Goal: Transaction & Acquisition: Purchase product/service

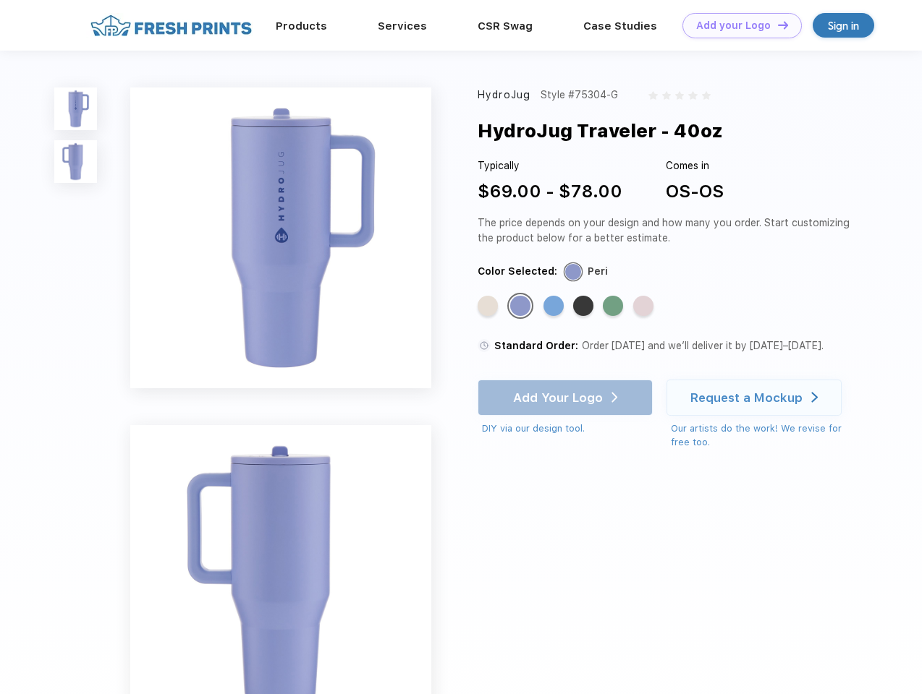
click at [736, 25] on link "Add your Logo Design Tool" at bounding box center [741, 25] width 119 height 25
click at [76, 109] on img at bounding box center [75, 109] width 43 height 43
click at [76, 162] on img at bounding box center [75, 161] width 43 height 43
click at [489, 307] on div "Standard Color" at bounding box center [487, 306] width 20 height 20
click at [522, 307] on div "Standard Color" at bounding box center [520, 306] width 20 height 20
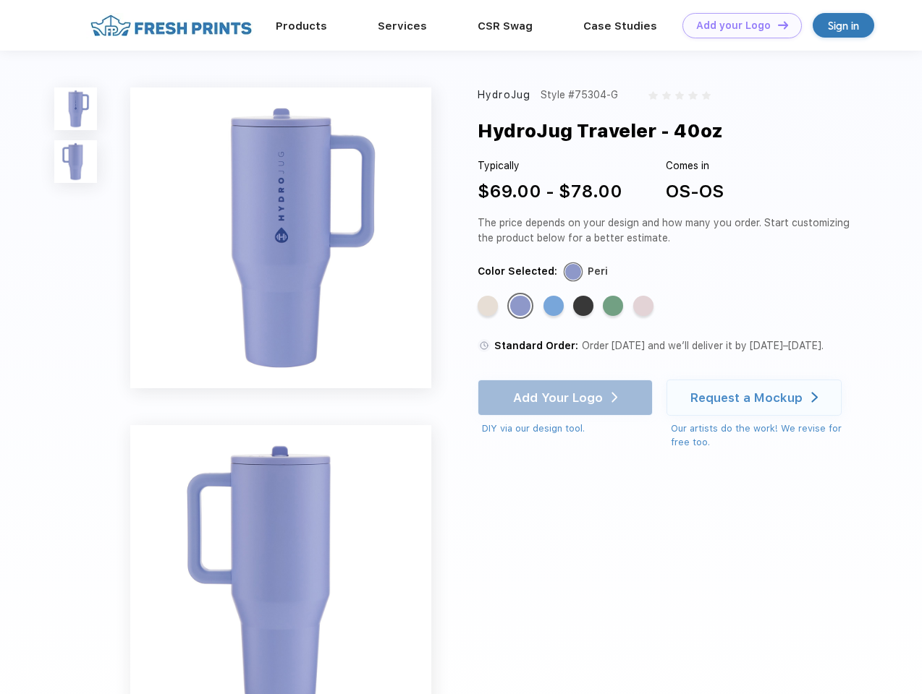
click at [555, 307] on div "Standard Color" at bounding box center [553, 306] width 20 height 20
click at [585, 307] on div "Standard Color" at bounding box center [583, 306] width 20 height 20
click at [614, 307] on div "Standard Color" at bounding box center [613, 306] width 20 height 20
click at [645, 307] on div "Standard Color" at bounding box center [643, 306] width 20 height 20
click at [566, 398] on div "Add Your Logo DIY via our design tool. Ah shoot! This product isn't up in our d…" at bounding box center [564, 408] width 175 height 56
